Goal: Information Seeking & Learning: Learn about a topic

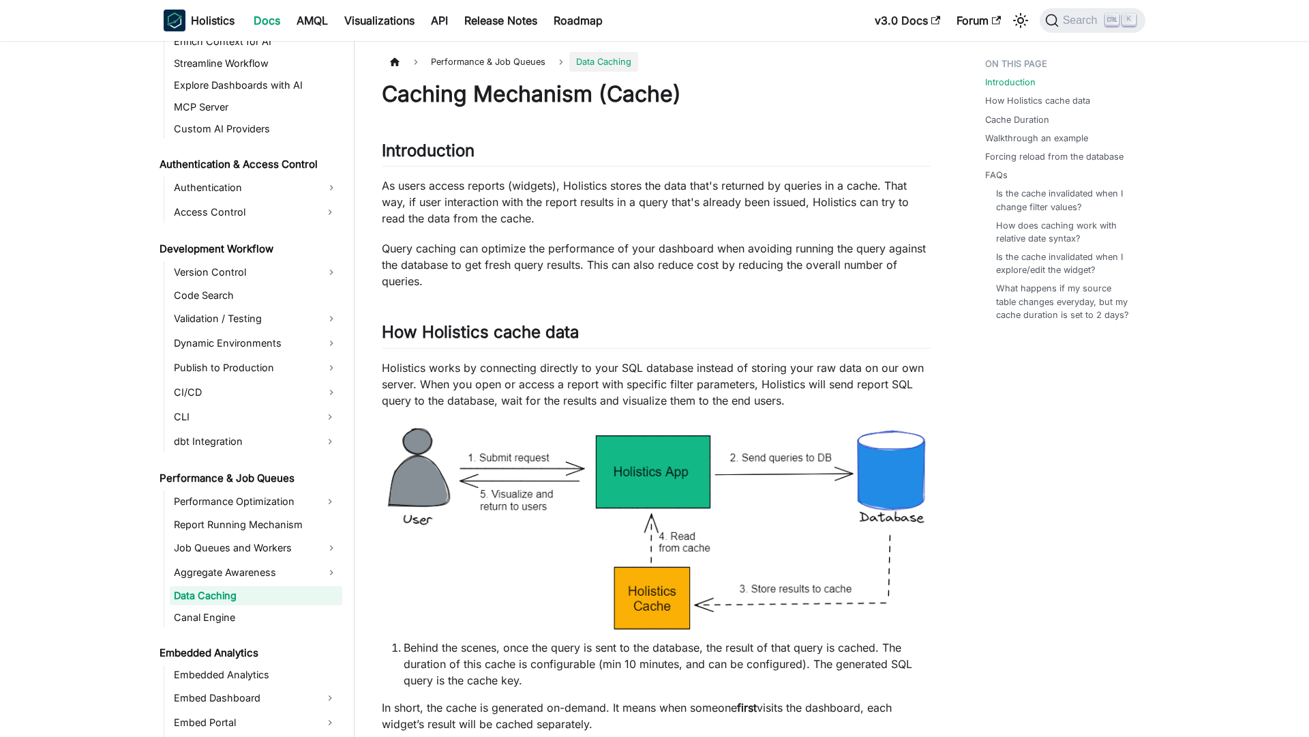
scroll to position [851, 0]
